Goal: Task Accomplishment & Management: Manage account settings

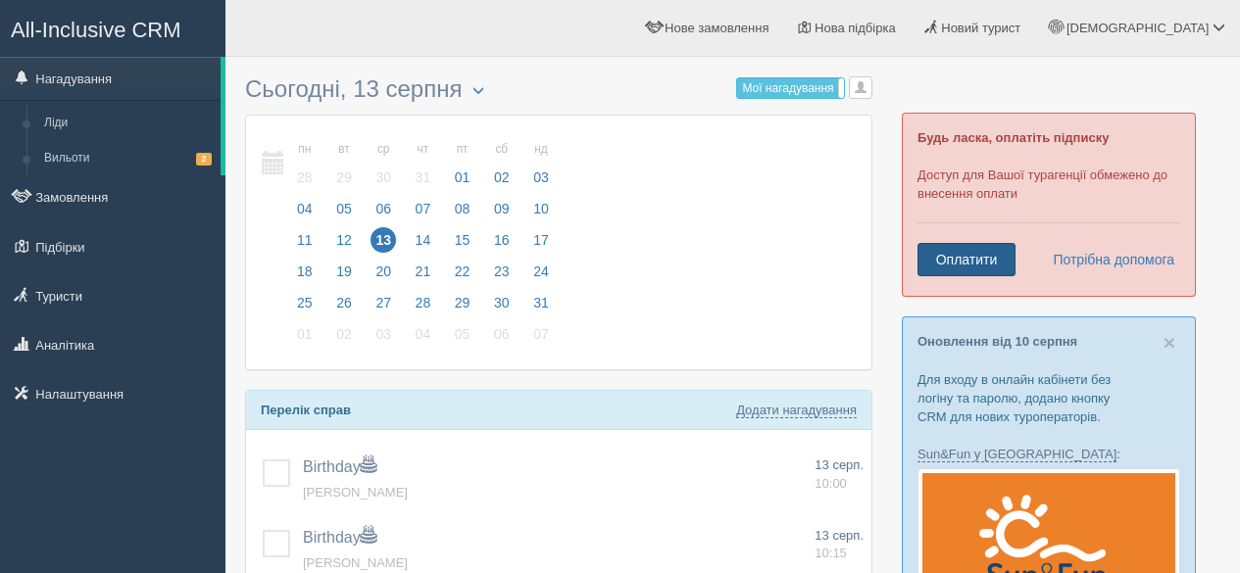
click at [973, 259] on link "Оплатити" at bounding box center [967, 259] width 98 height 33
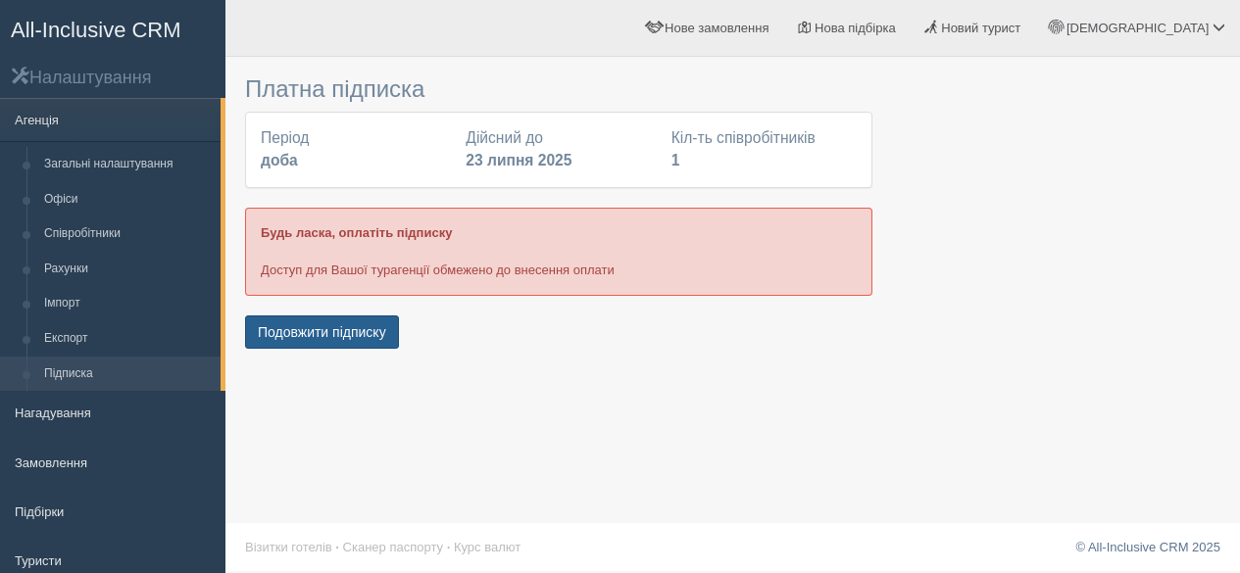
click at [366, 337] on button "Подовжити підписку" at bounding box center [322, 332] width 154 height 33
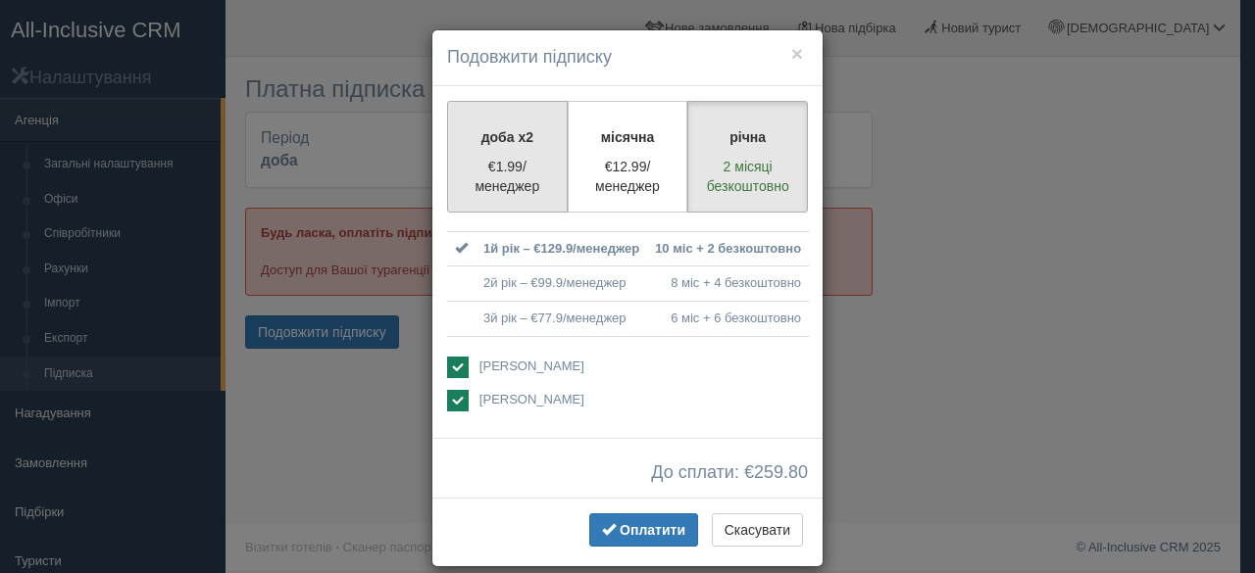
click at [518, 173] on p "€1.99/менеджер" at bounding box center [507, 176] width 95 height 39
radio input "true"
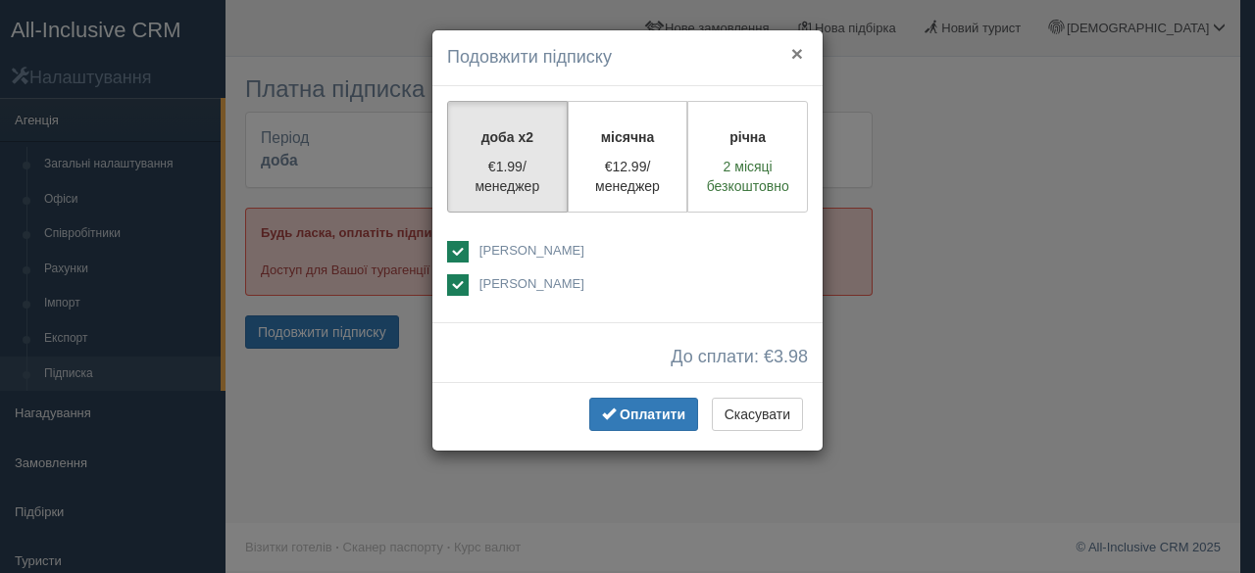
click at [791, 56] on button "×" at bounding box center [797, 53] width 12 height 21
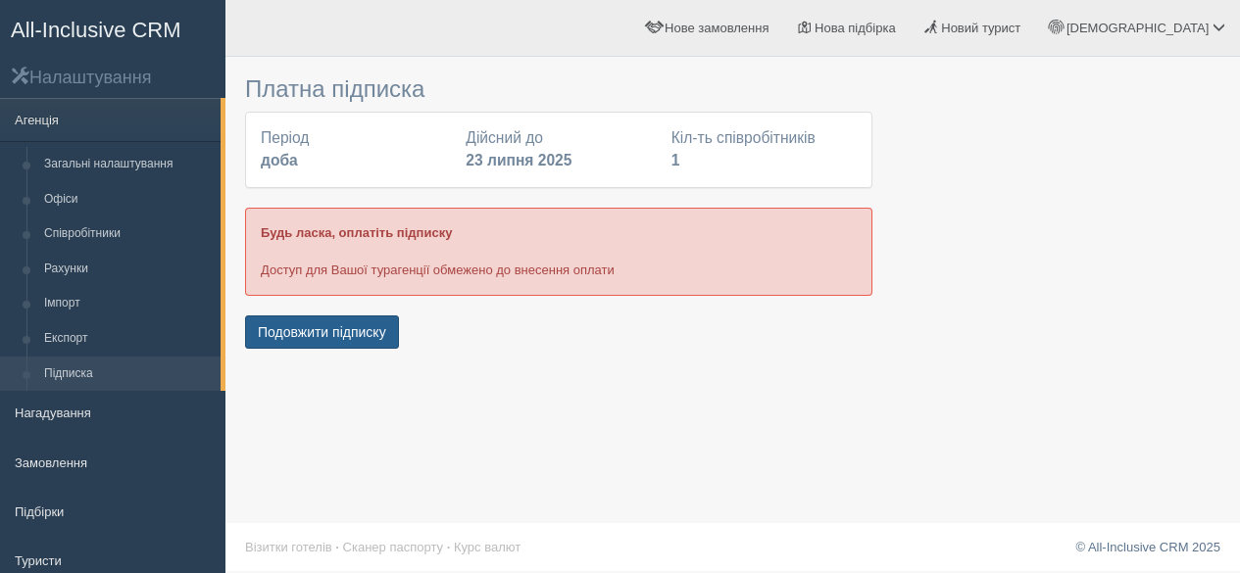
click at [358, 334] on button "Подовжити підписку" at bounding box center [322, 332] width 154 height 33
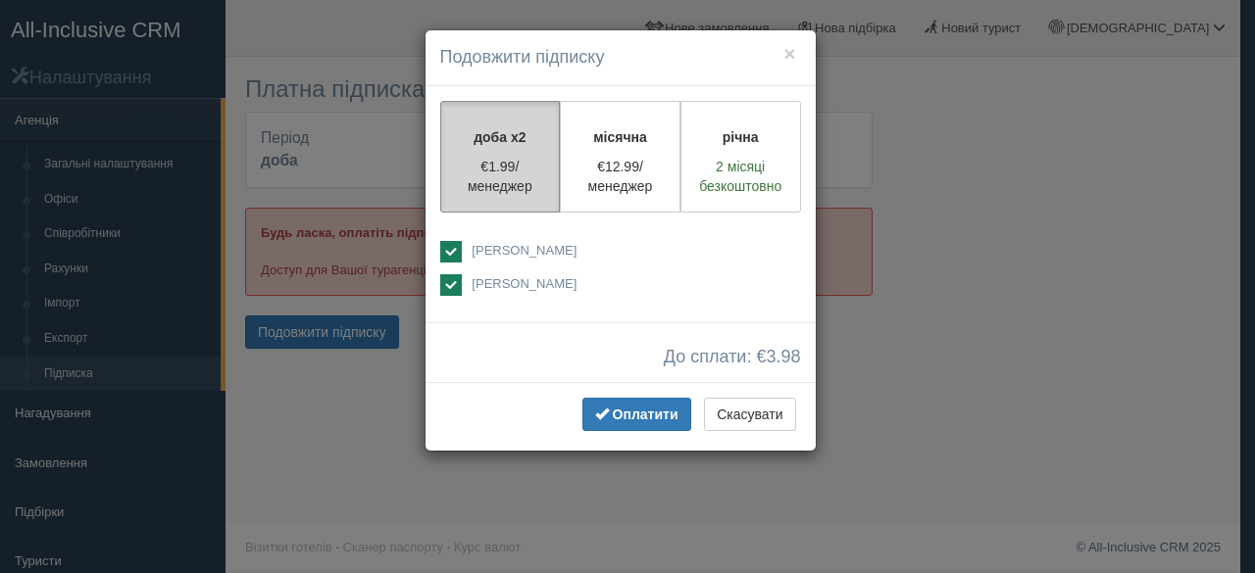
click at [494, 171] on p "€1.99/менеджер" at bounding box center [500, 176] width 95 height 39
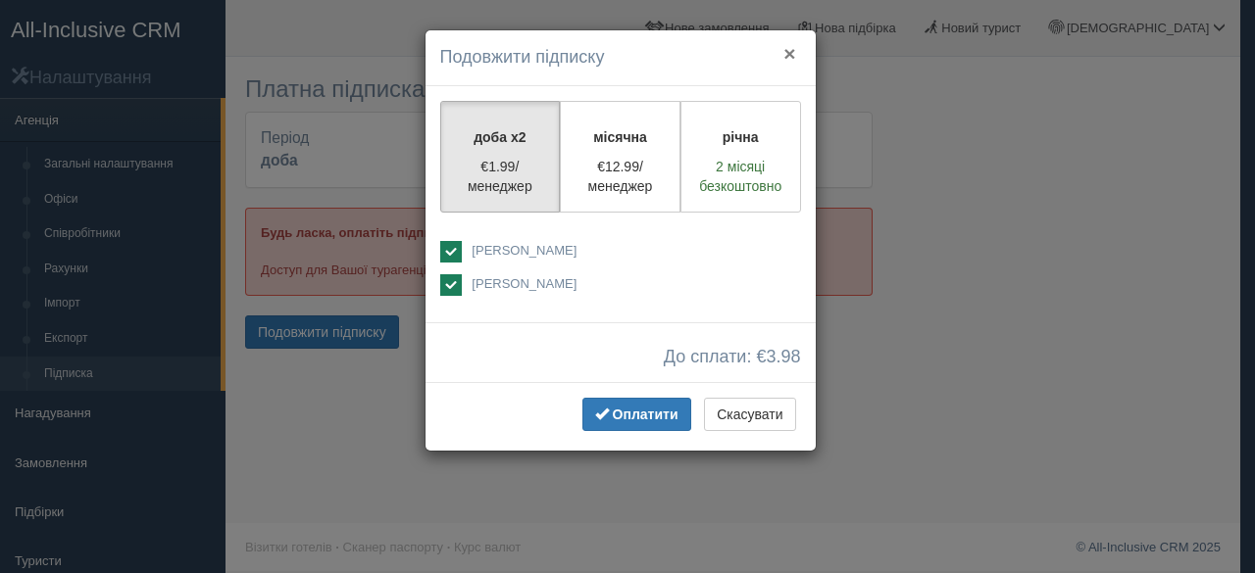
click at [791, 53] on button "×" at bounding box center [789, 53] width 12 height 21
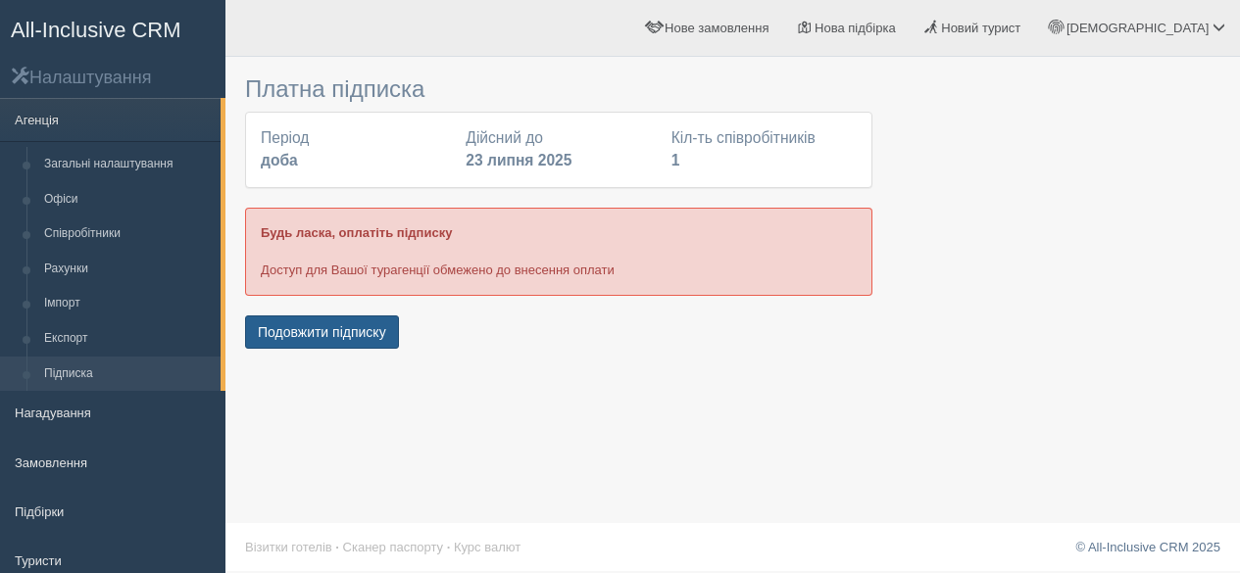
click at [306, 329] on button "Подовжити підписку" at bounding box center [322, 332] width 154 height 33
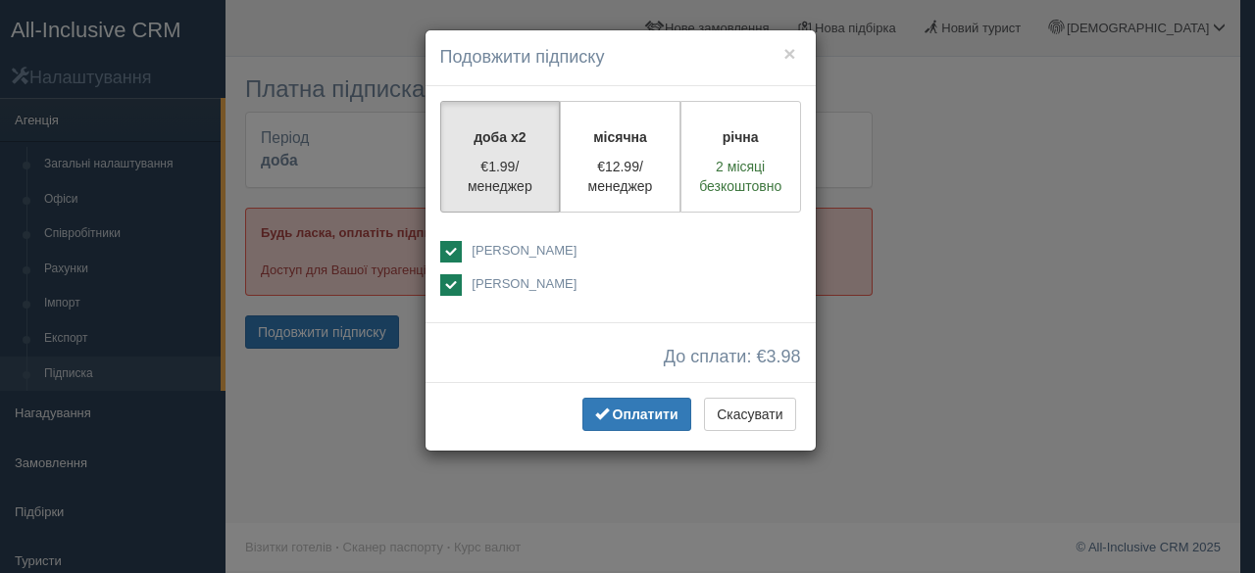
click at [445, 280] on ins at bounding box center [451, 285] width 22 height 22
checkbox input "false"
click at [664, 408] on span "Оплатити" at bounding box center [646, 415] width 66 height 16
